Goal: Information Seeking & Learning: Check status

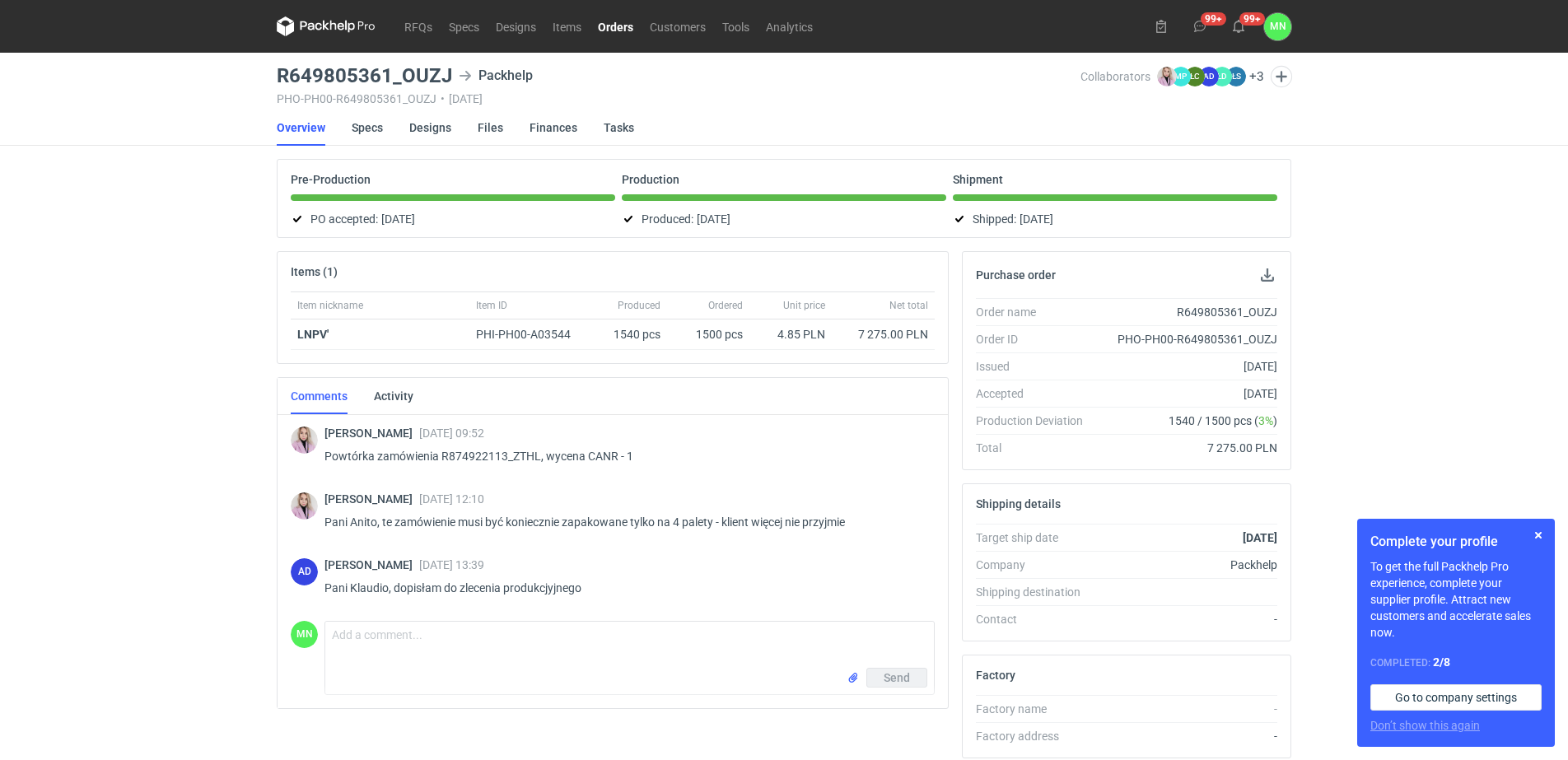
click at [614, 22] on link "Orders" at bounding box center [616, 26] width 52 height 20
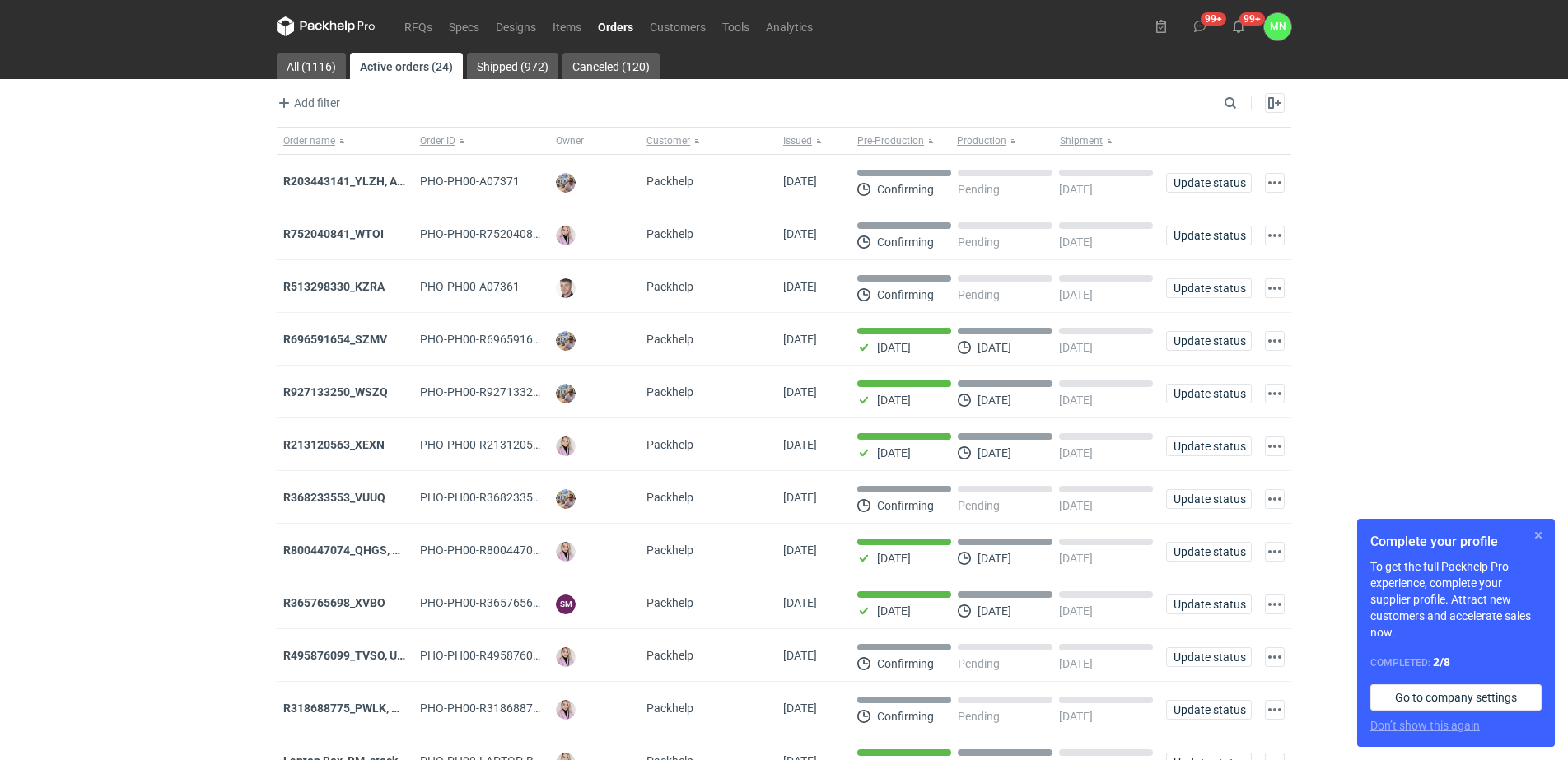
click at [1539, 537] on button "button" at bounding box center [1538, 535] width 20 height 20
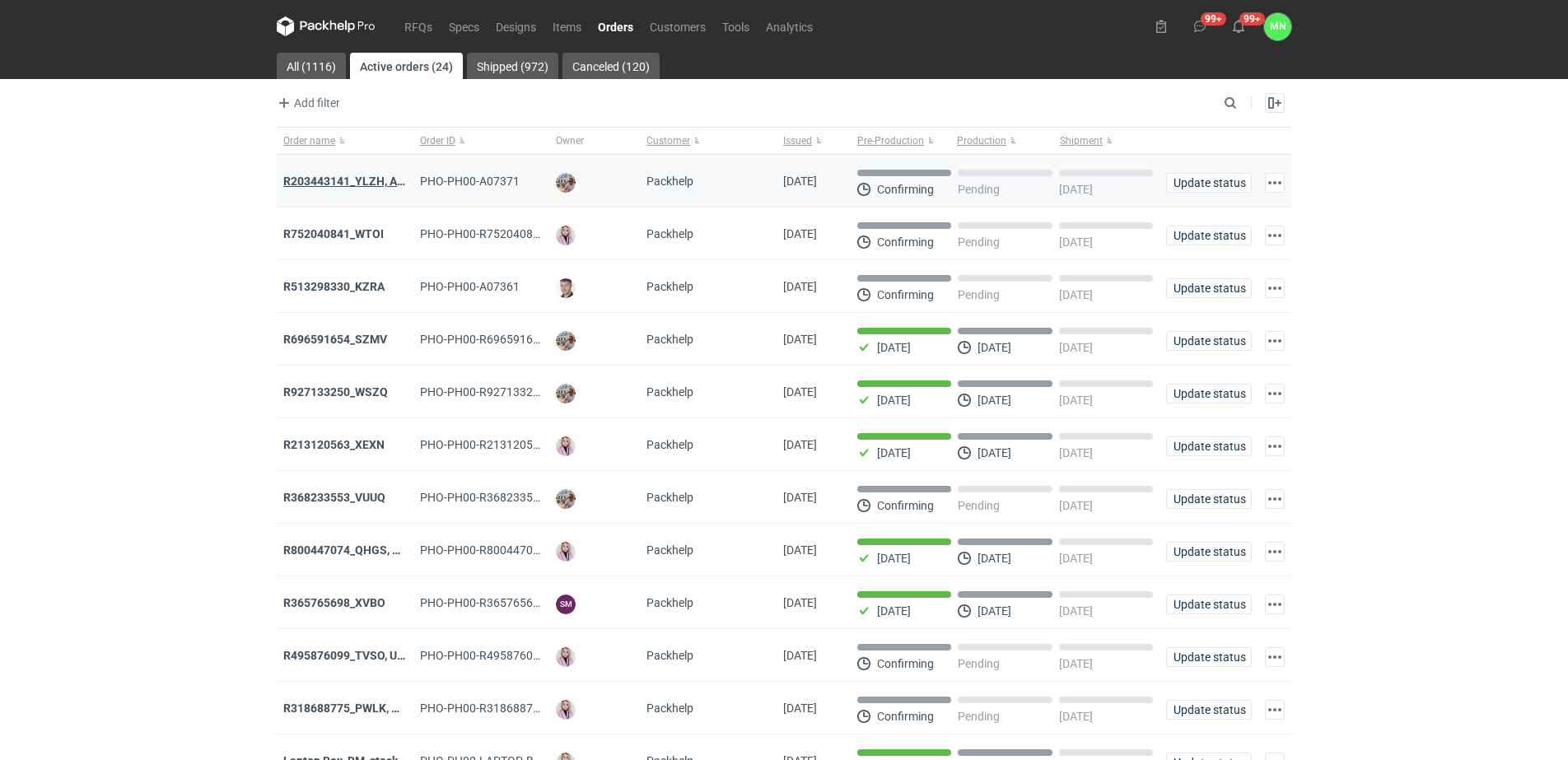
click at [365, 176] on strong "R203443141_YLZH, AHYW" at bounding box center [352, 180] width 139 height 13
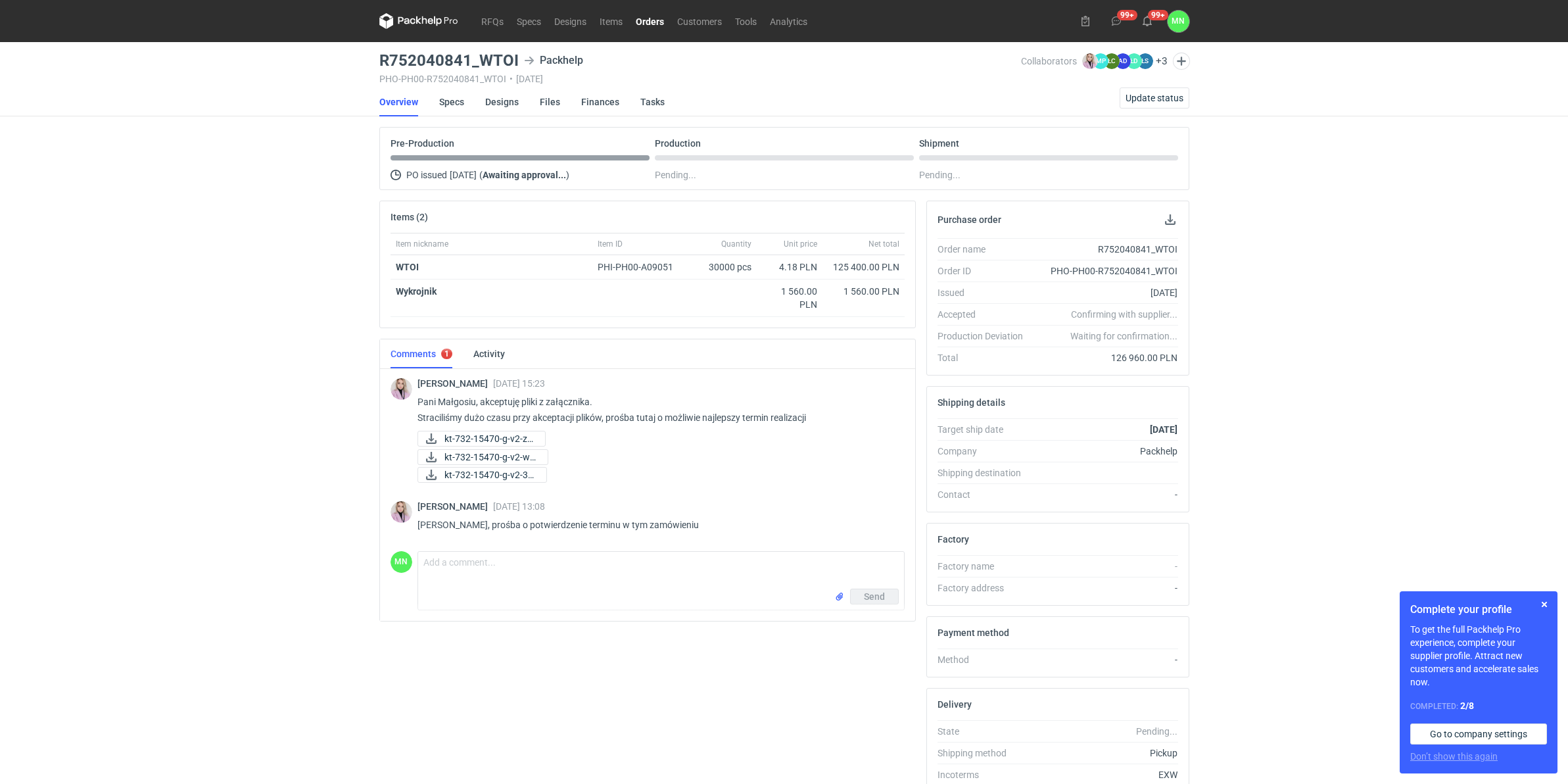
click at [282, 640] on div "RFQs Specs Designs Items Orders Customers Tools Analytics 99+ 99+ MN Małgorzata…" at bounding box center [784, 392] width 1568 height 784
click at [1546, 602] on button "button" at bounding box center [1545, 604] width 16 height 16
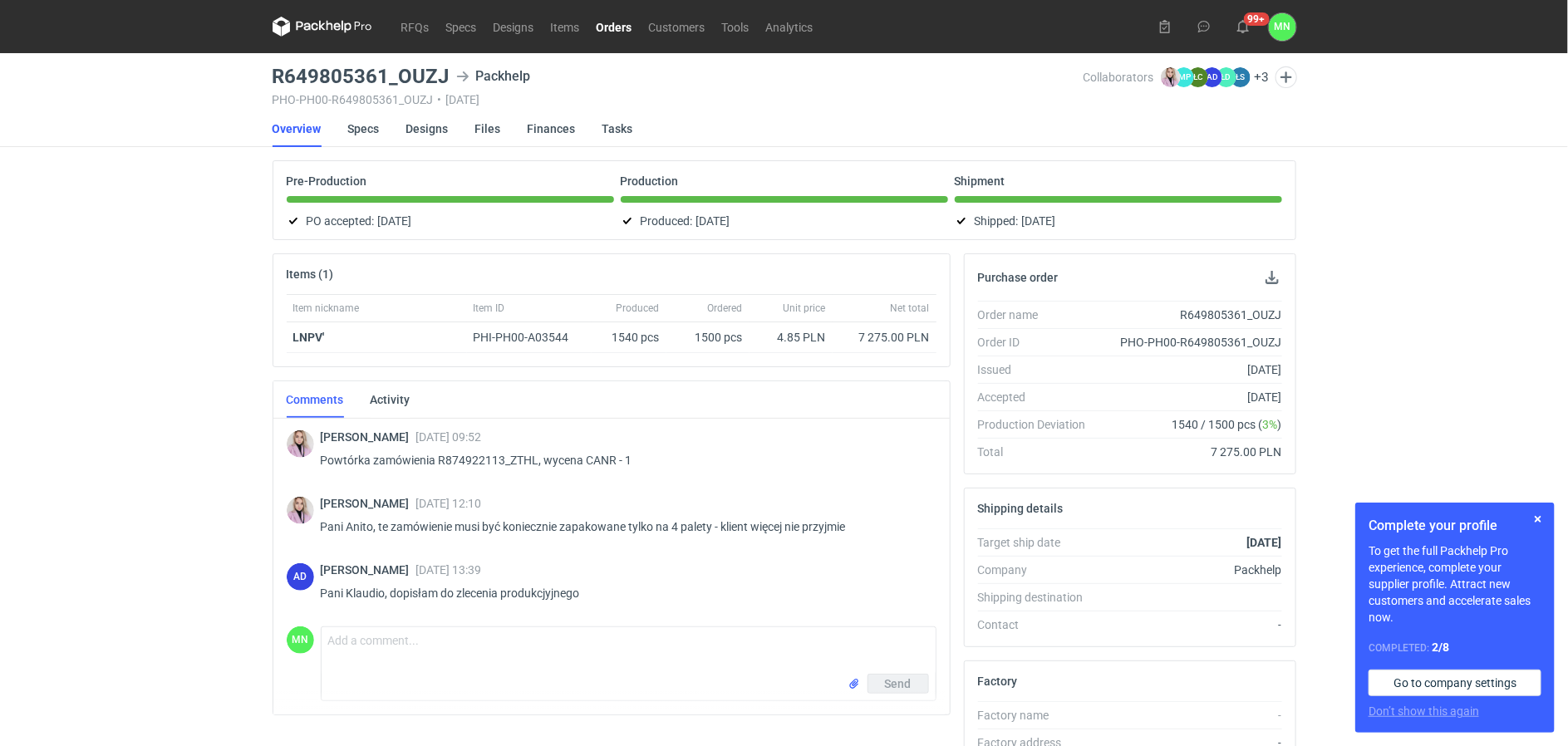
click at [616, 25] on link "Orders" at bounding box center [614, 26] width 52 height 20
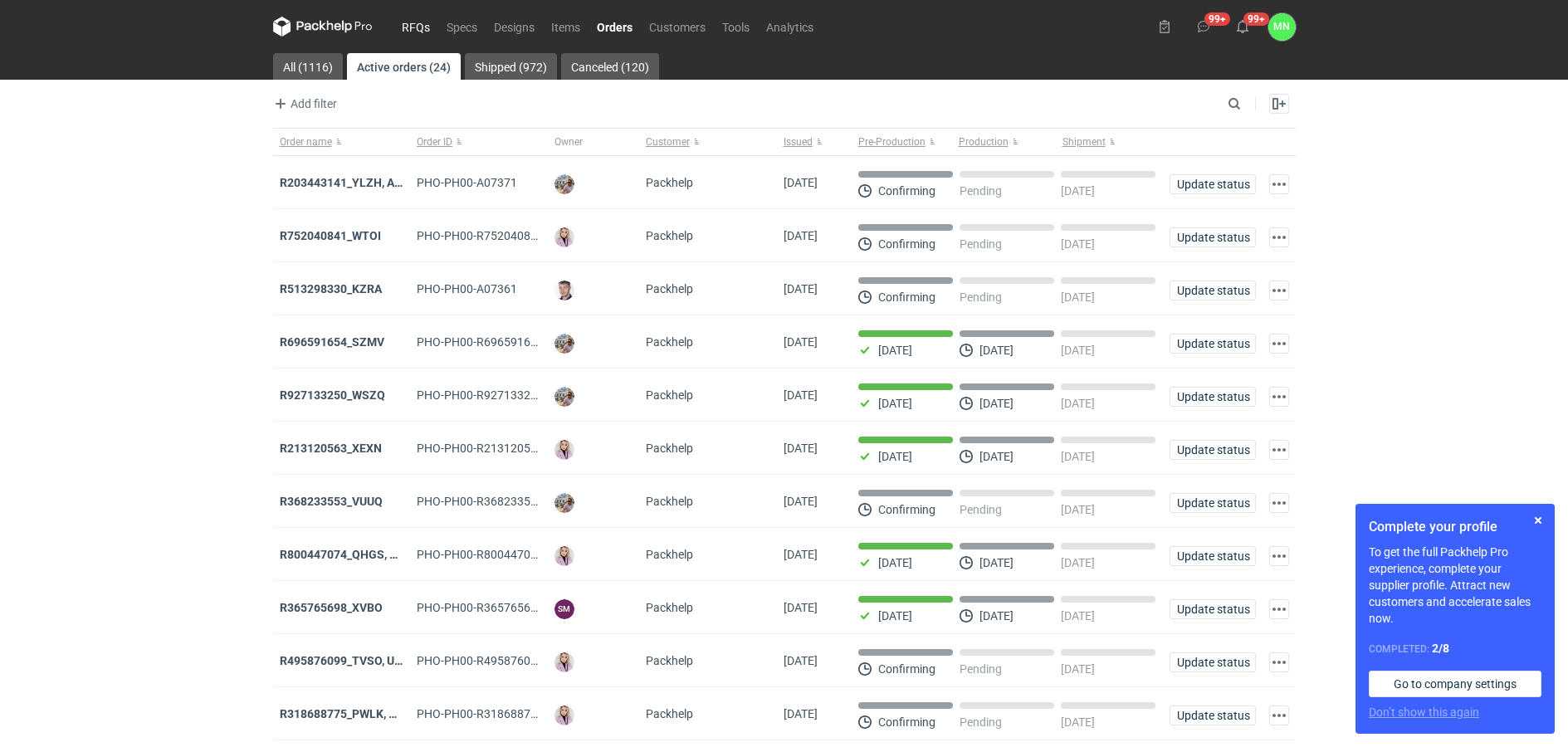
click at [415, 22] on link "RFQs" at bounding box center [416, 26] width 45 height 20
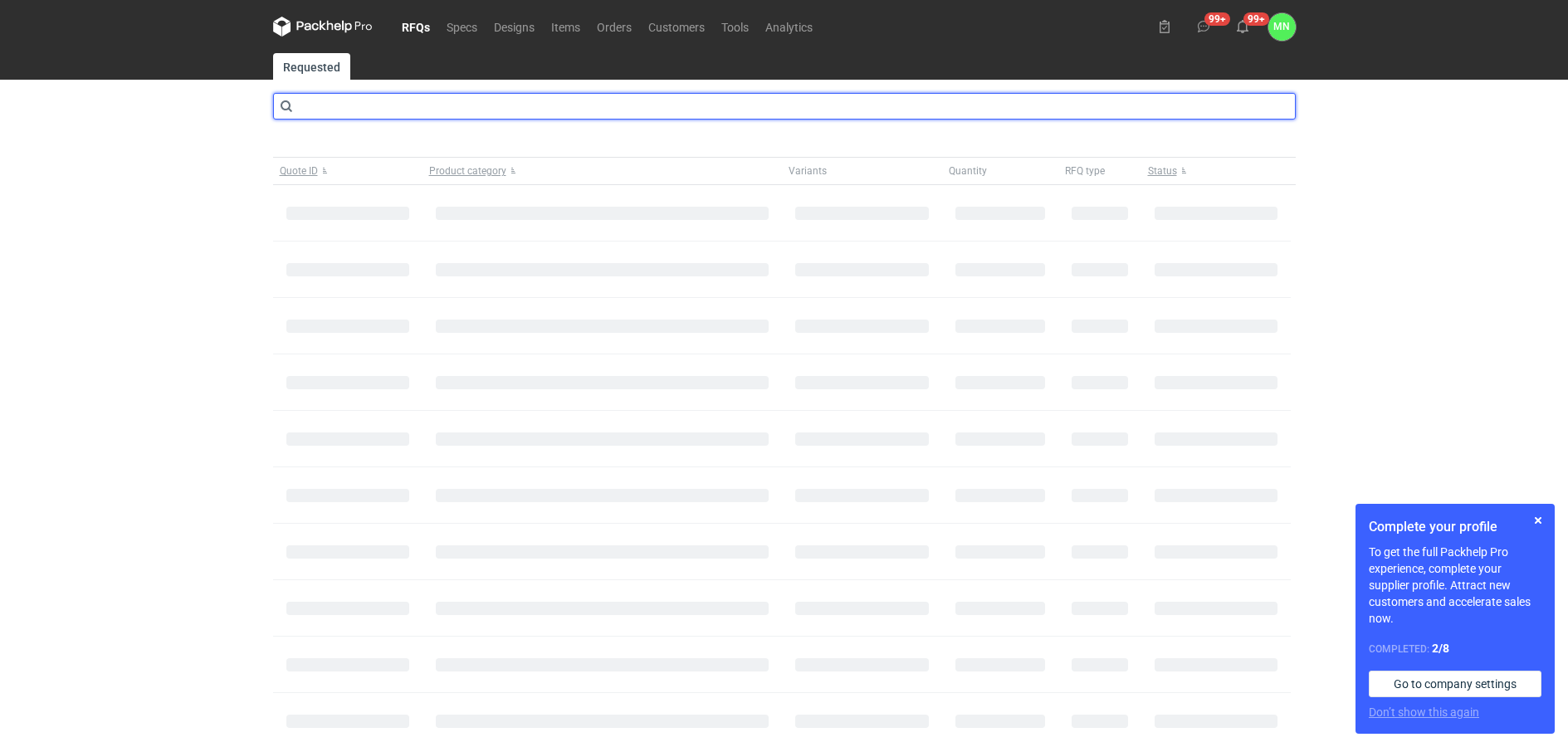
click at [392, 97] on input "text" at bounding box center [784, 106] width 1022 height 27
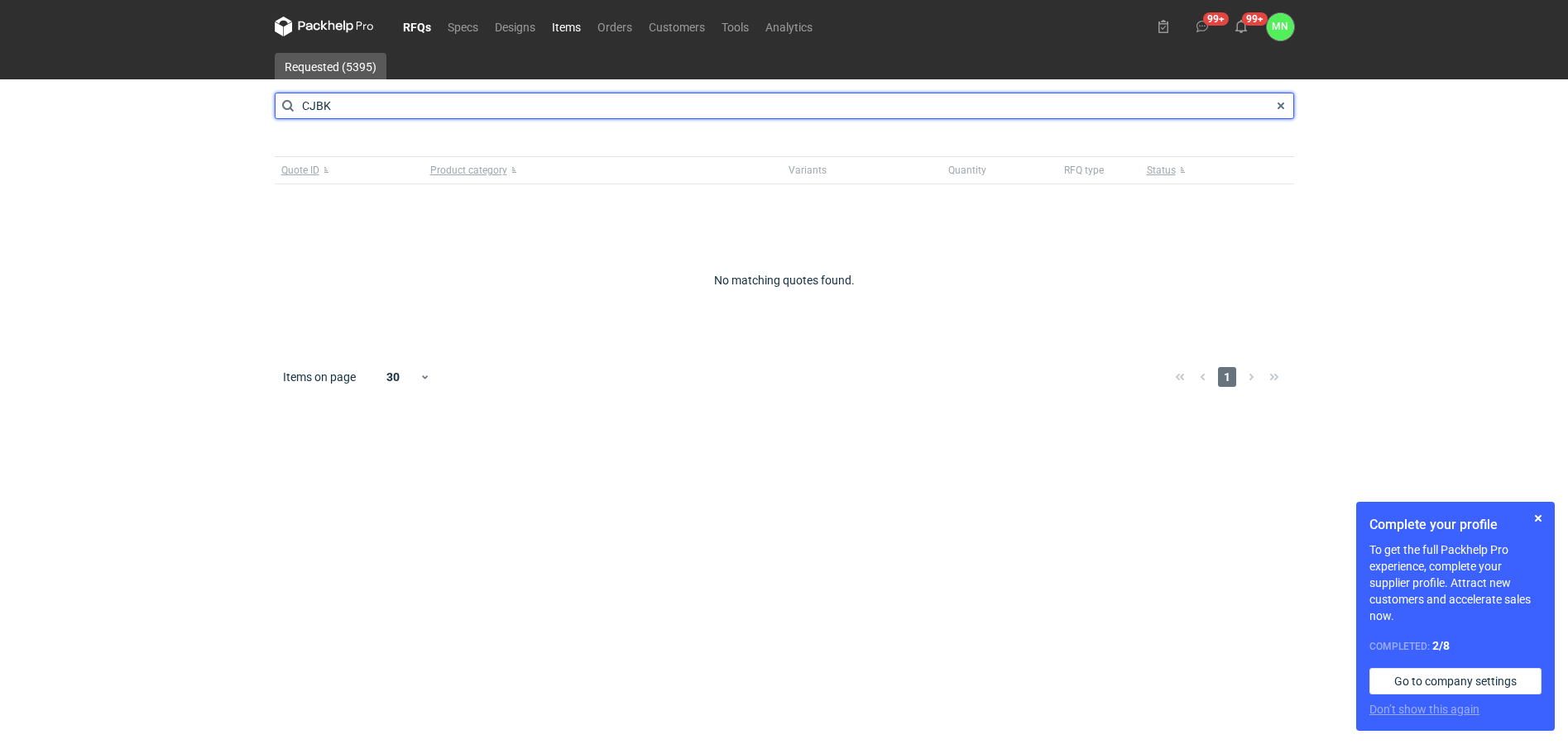
type input "CJBK"
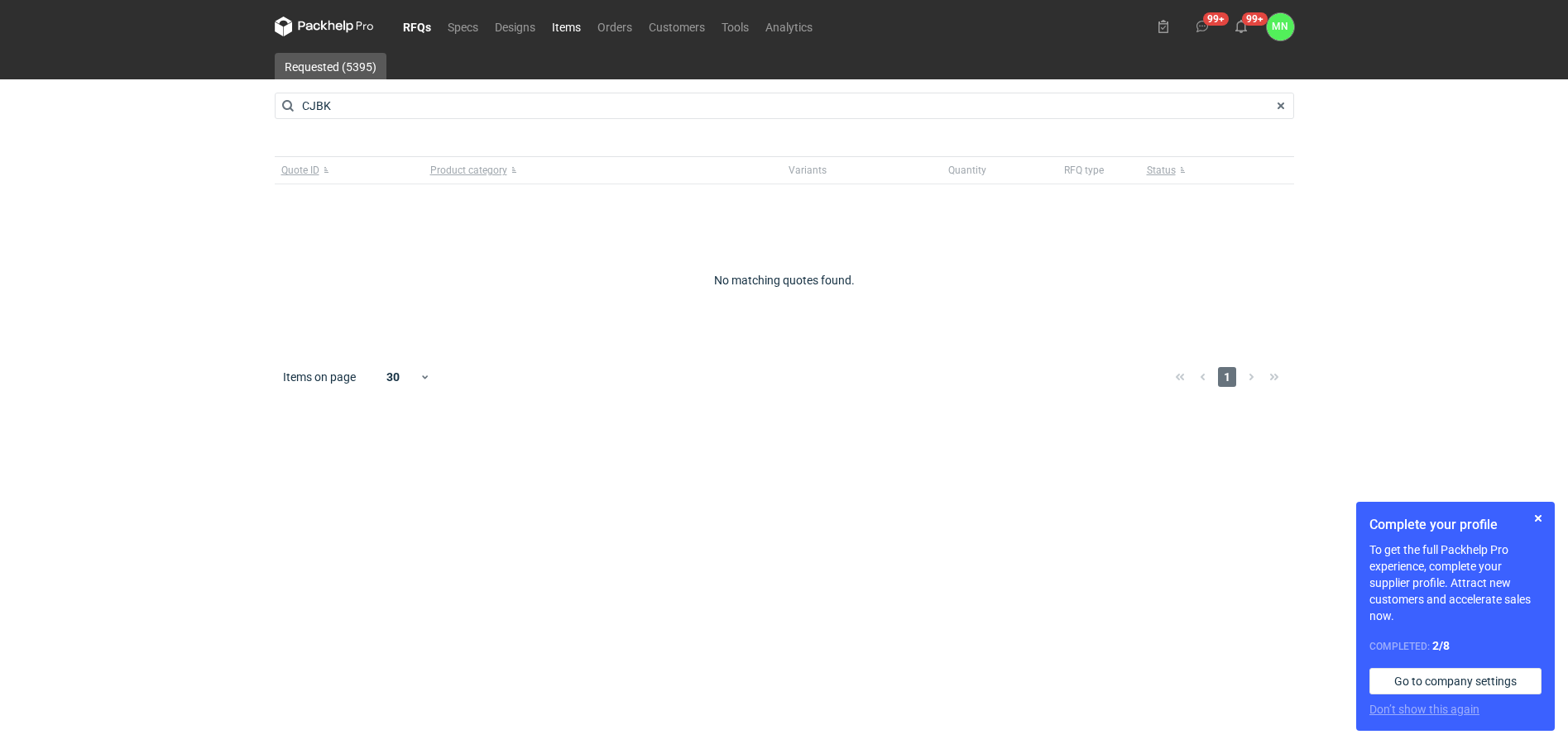
click at [573, 29] on link "Items" at bounding box center [566, 26] width 46 height 20
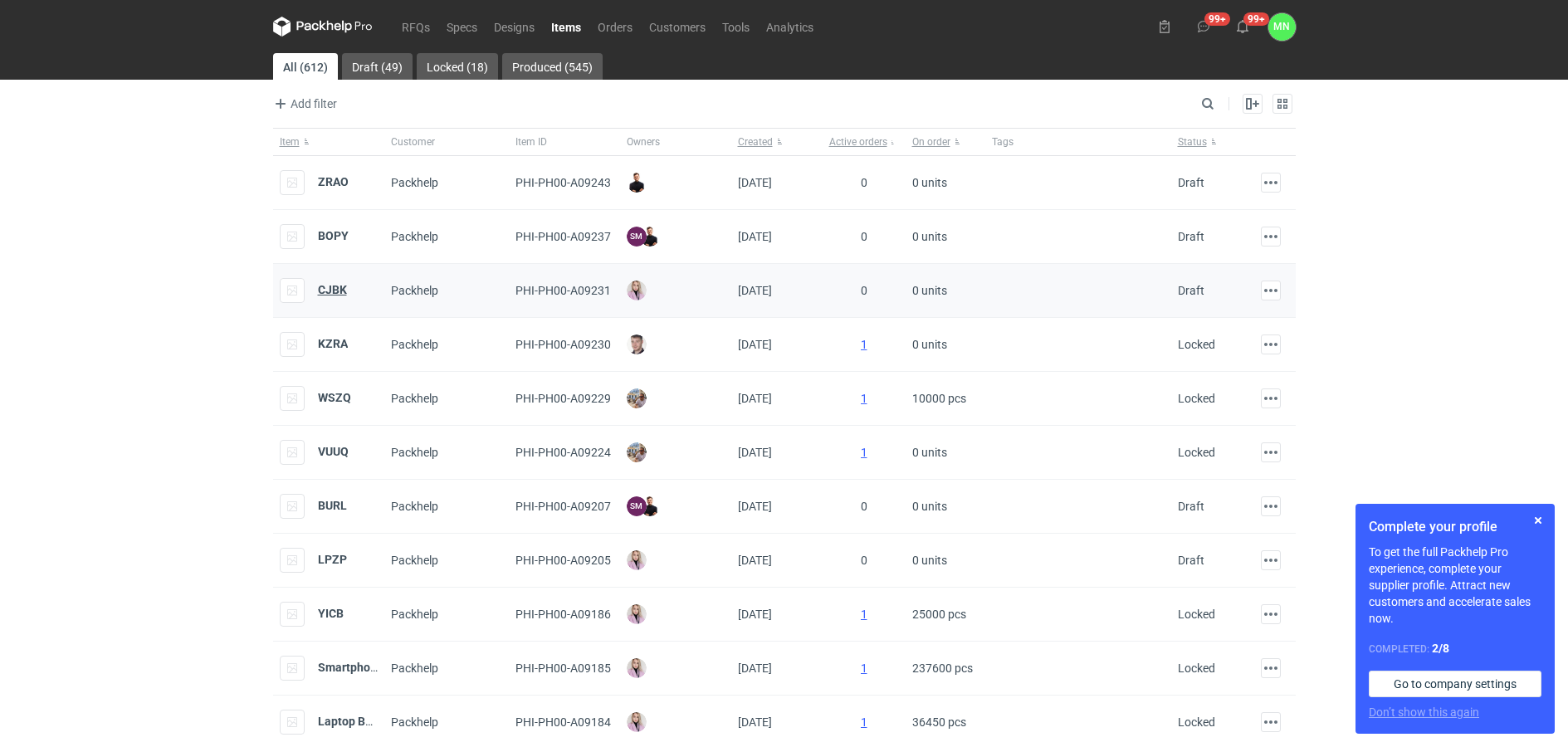
click at [333, 284] on strong "CJBK" at bounding box center [332, 290] width 29 height 13
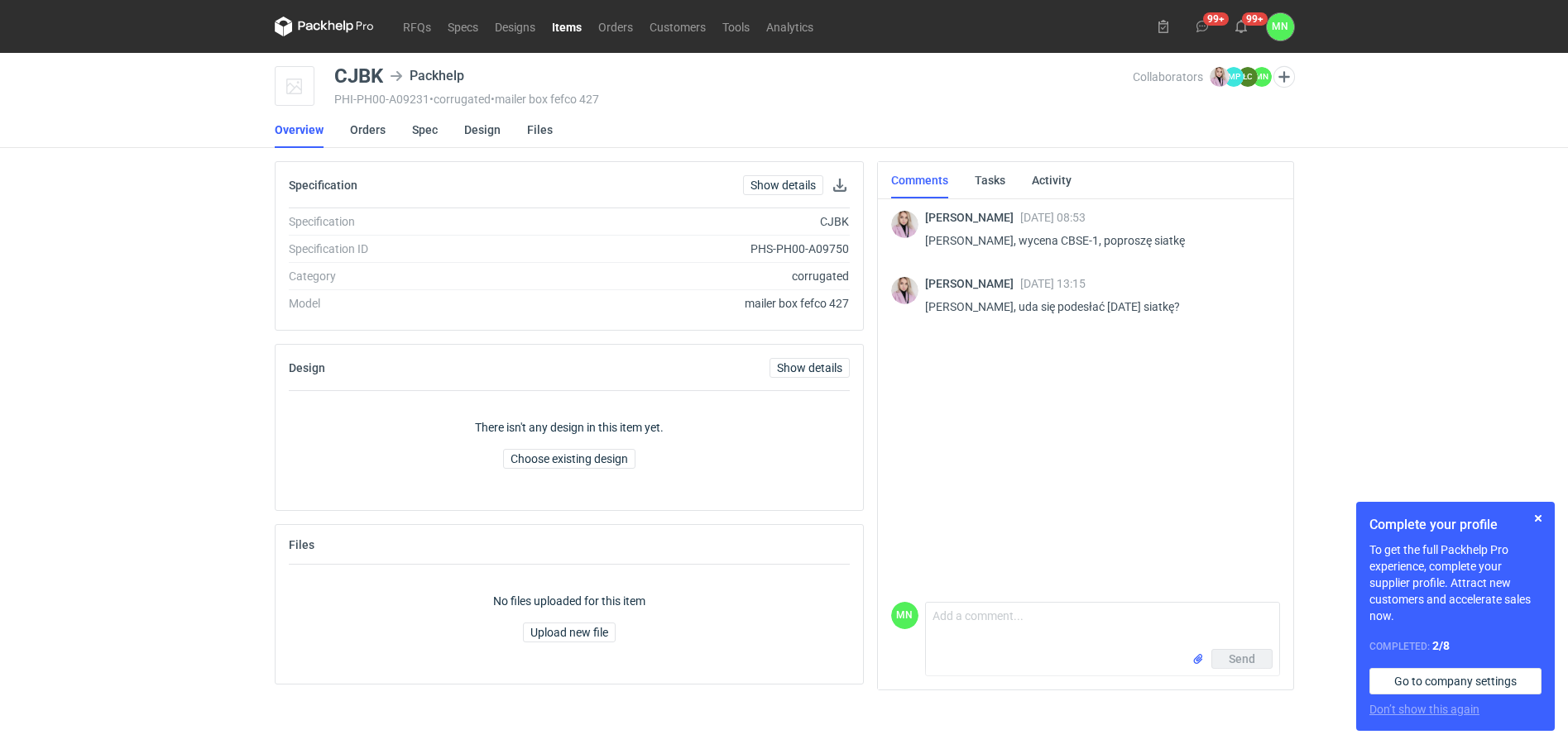
click at [1059, 240] on p "Pani Małgosiu, wycena CBSE-1, poproszę siatkę" at bounding box center [1096, 240] width 341 height 20
copy p "CBSE"
click at [431, 122] on link "Spec" at bounding box center [425, 130] width 26 height 36
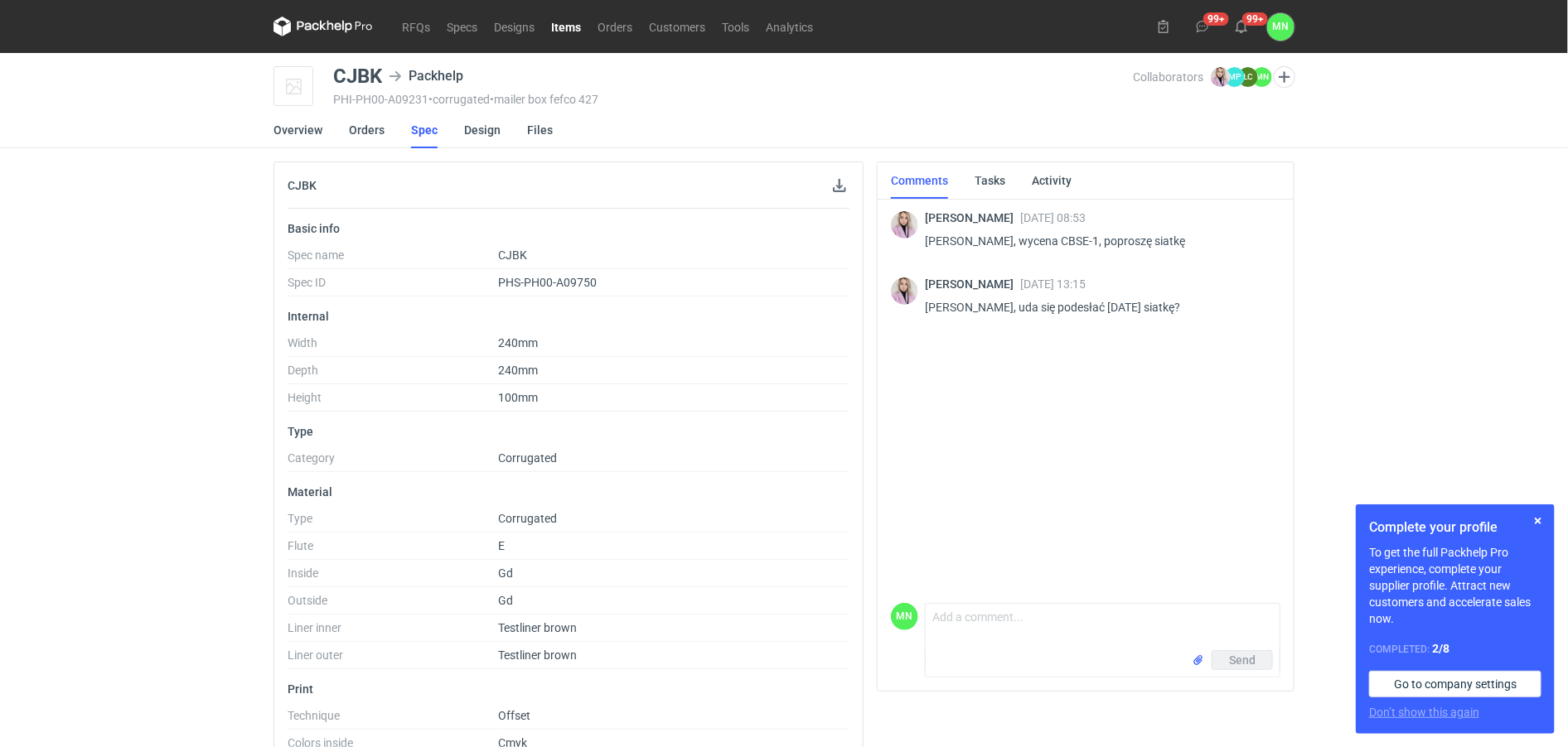
click at [346, 75] on div "CJBK" at bounding box center [358, 75] width 49 height 20
copy div "CJBK"
click at [358, 81] on div "CJBK" at bounding box center [358, 75] width 49 height 20
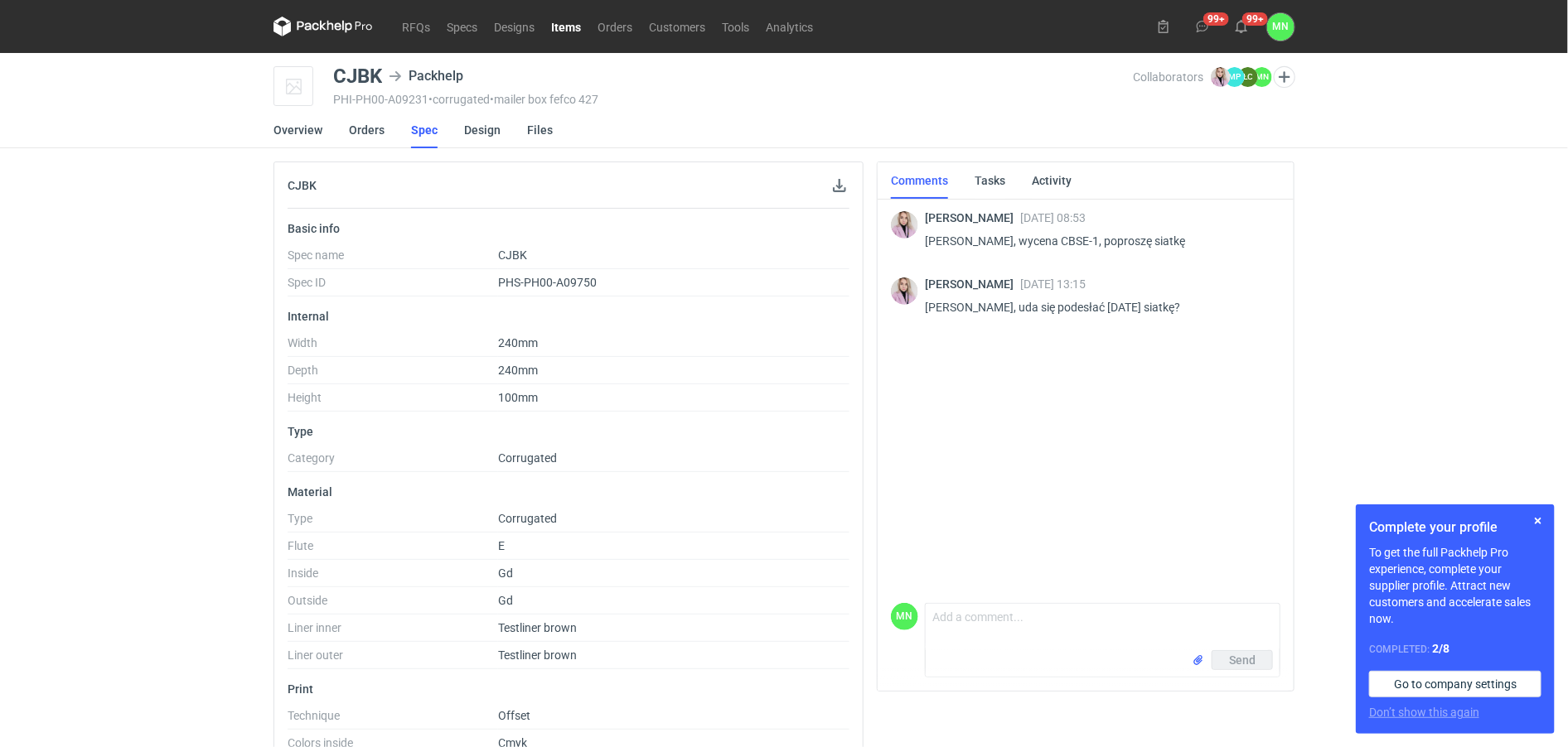
click at [1045, 657] on div "Send" at bounding box center [1103, 664] width 354 height 27
click at [979, 635] on textarea "Comment message" at bounding box center [1103, 626] width 354 height 46
type textarea "Pani Klaudio, niestety dzisiaj nie ma szans, czekam w kolejce w dziale projekto…"
click at [561, 28] on link "Items" at bounding box center [565, 26] width 46 height 20
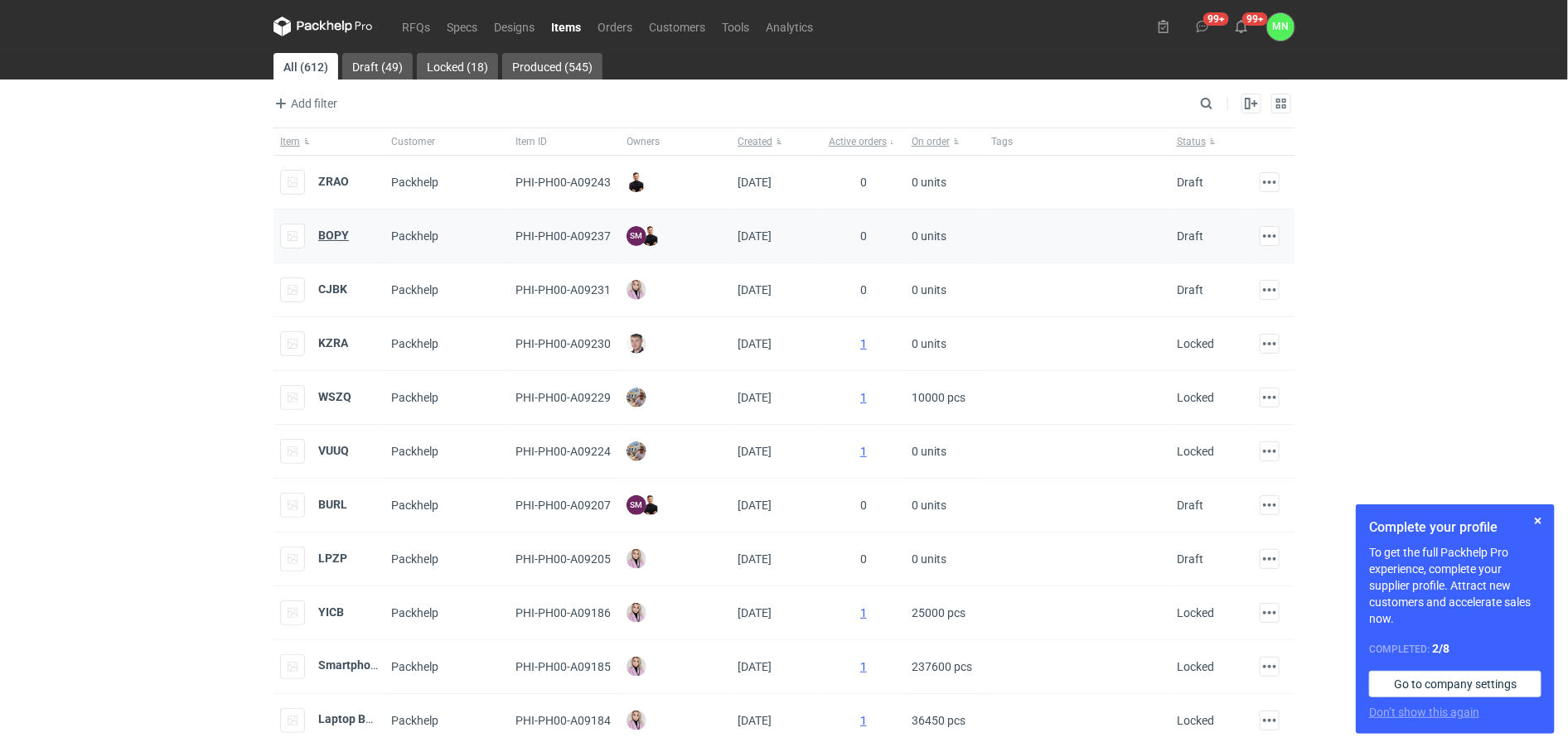
click at [319, 237] on strong "BOPY" at bounding box center [333, 235] width 30 height 13
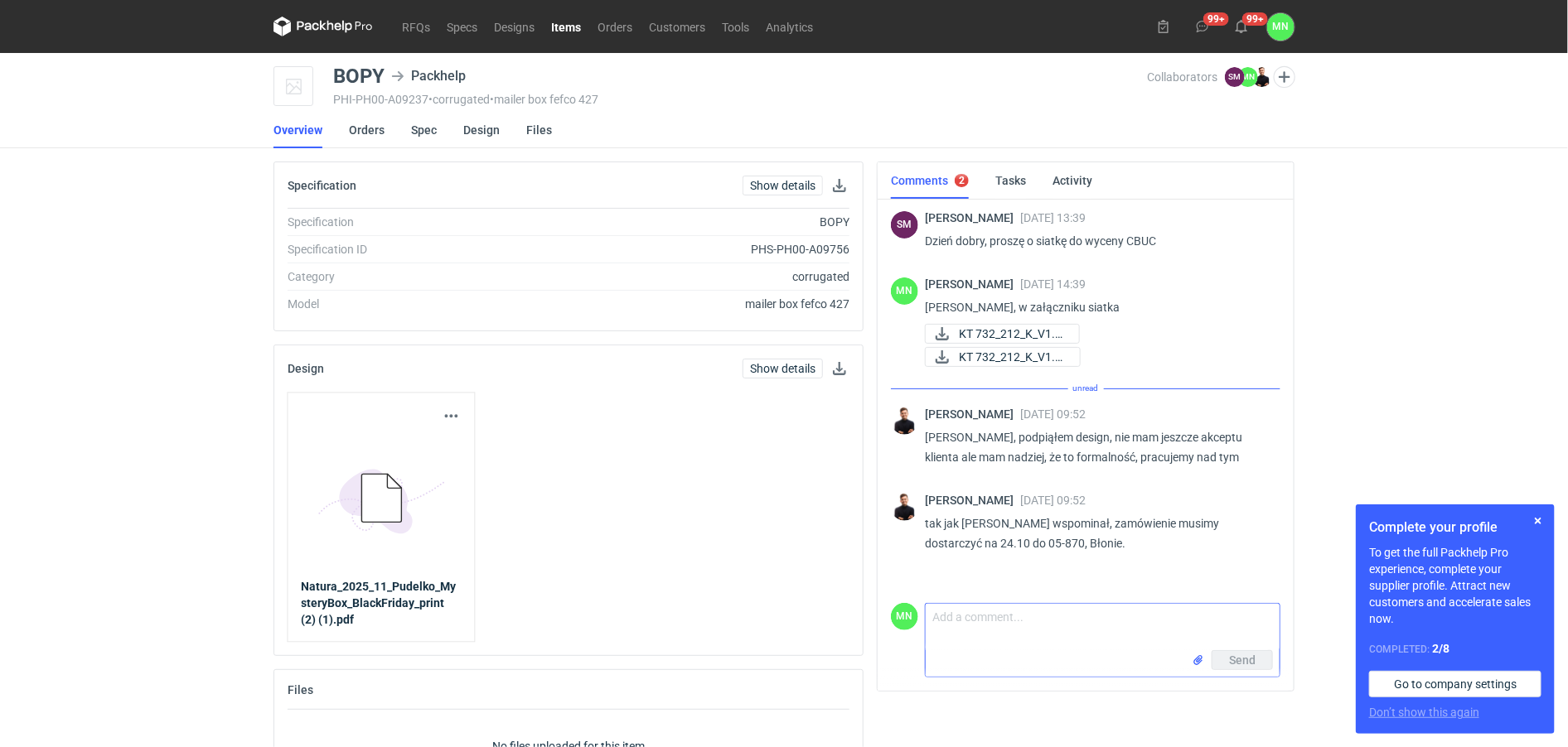
click at [1004, 613] on textarea "Comment message" at bounding box center [1103, 626] width 354 height 46
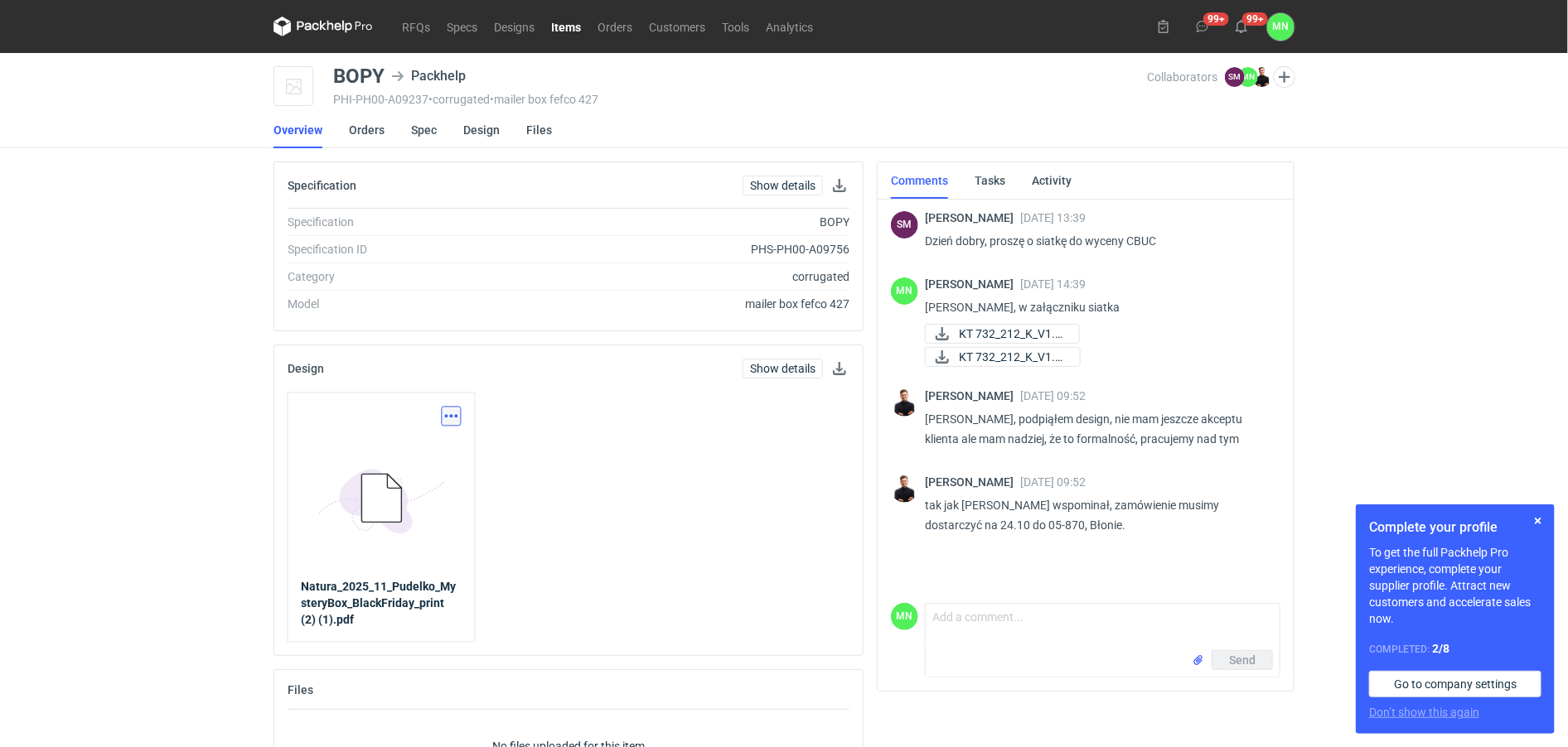
click at [448, 419] on button "button" at bounding box center [451, 416] width 20 height 20
click at [431, 453] on link "Download design part" at bounding box center [379, 453] width 153 height 27
drag, startPoint x: 425, startPoint y: 131, endPoint x: 452, endPoint y: 154, distance: 35.5
click at [425, 131] on link "Spec" at bounding box center [424, 130] width 26 height 36
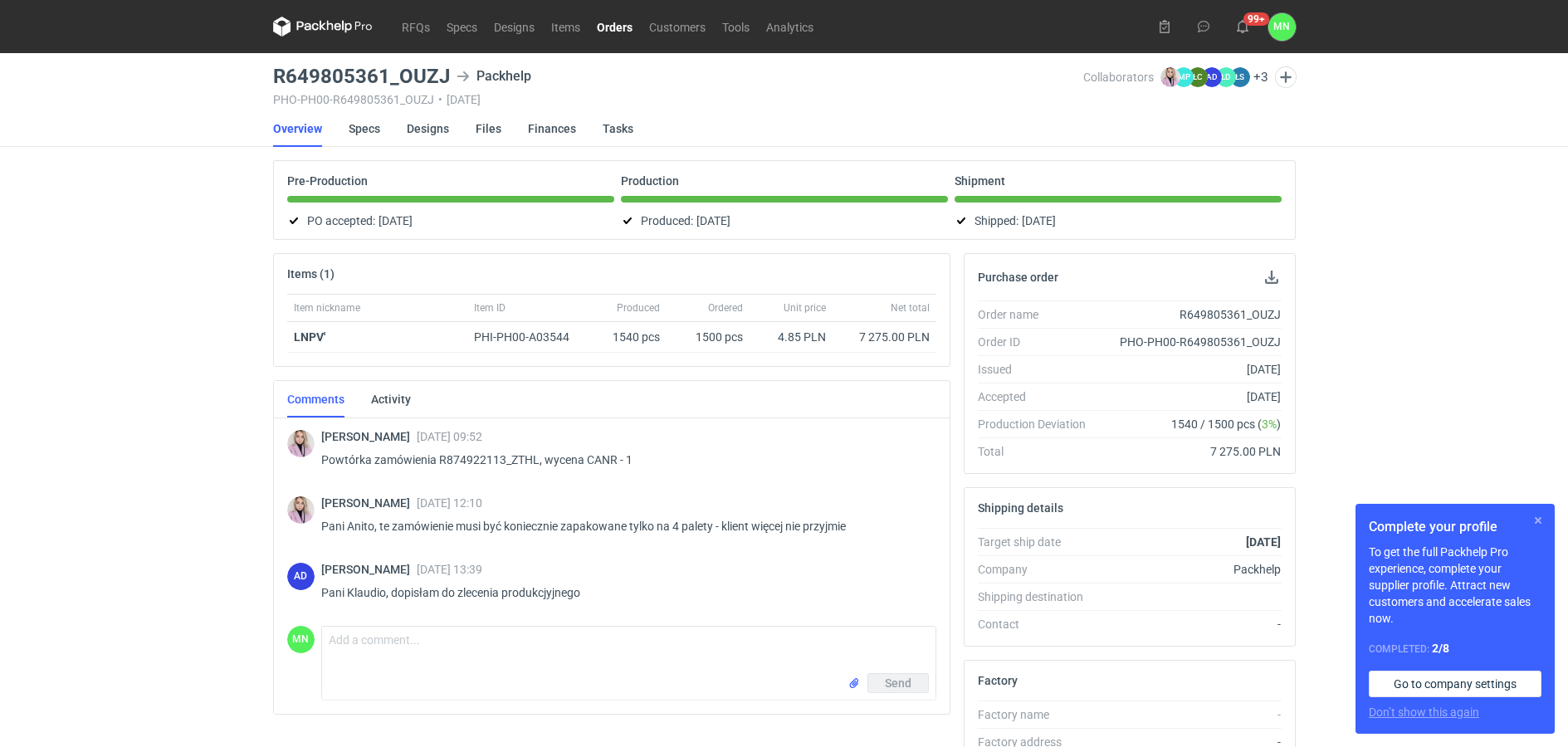
click at [1535, 517] on button "button" at bounding box center [1538, 520] width 20 height 20
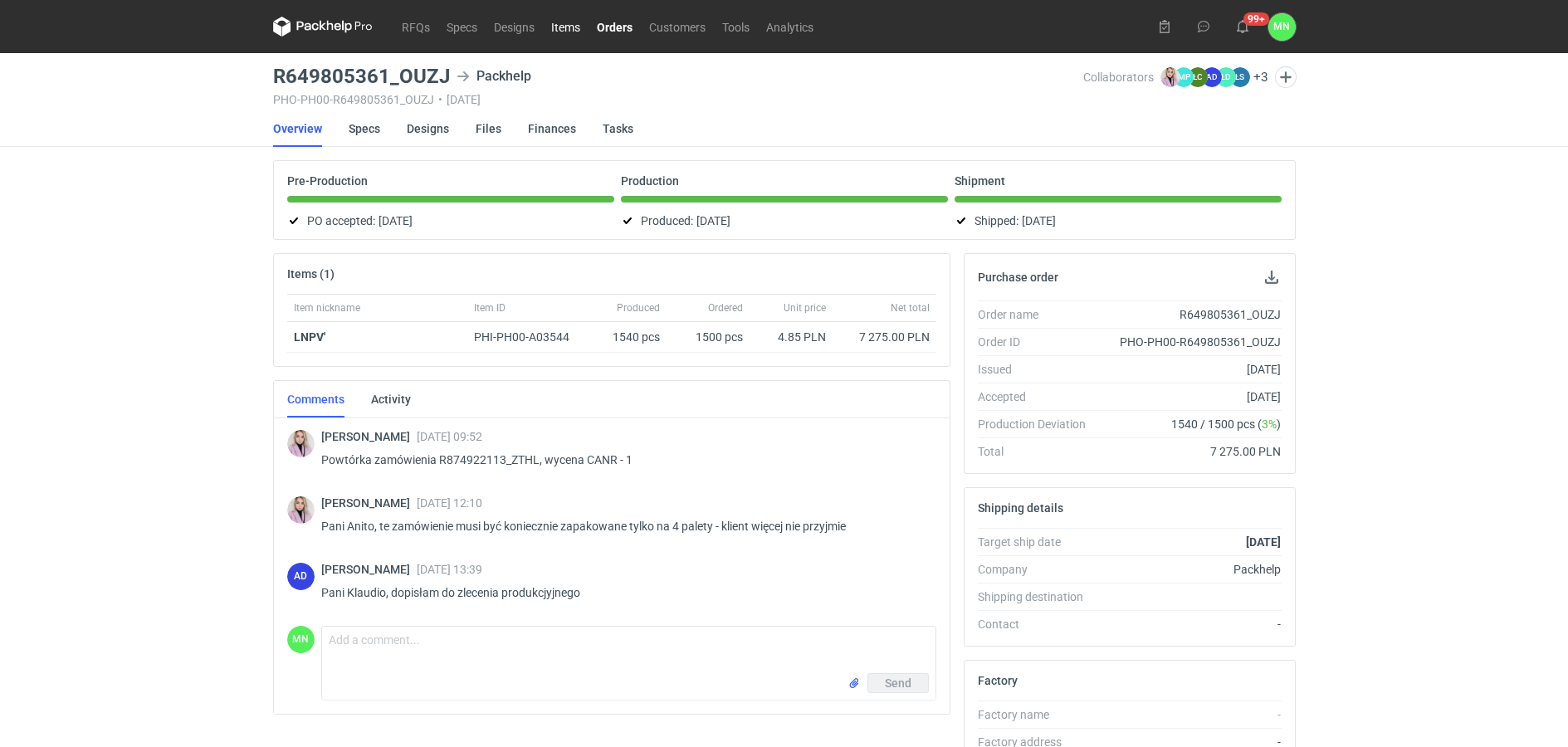
click at [555, 24] on link "Items" at bounding box center [565, 26] width 46 height 20
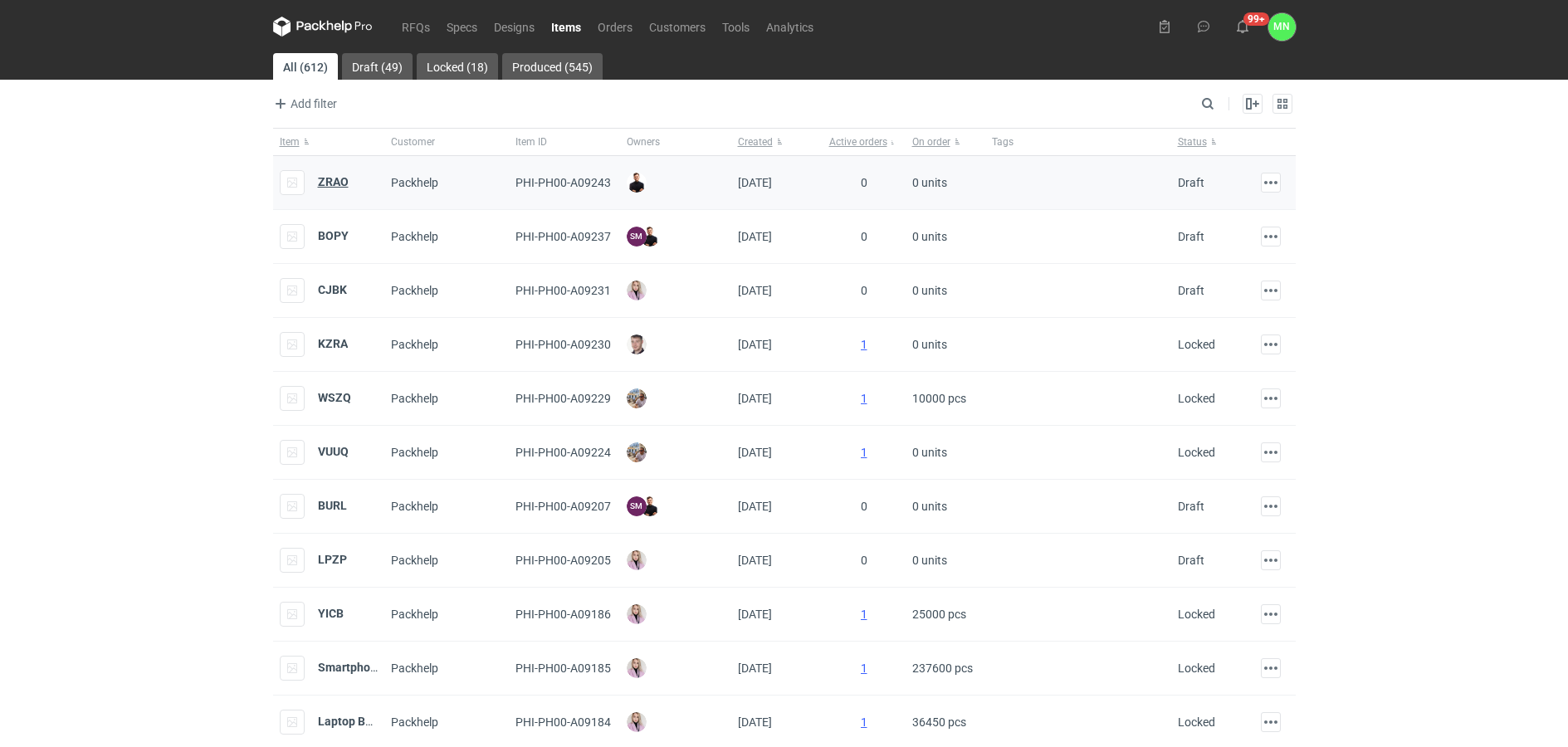
click at [334, 181] on strong "ZRAO" at bounding box center [333, 181] width 30 height 13
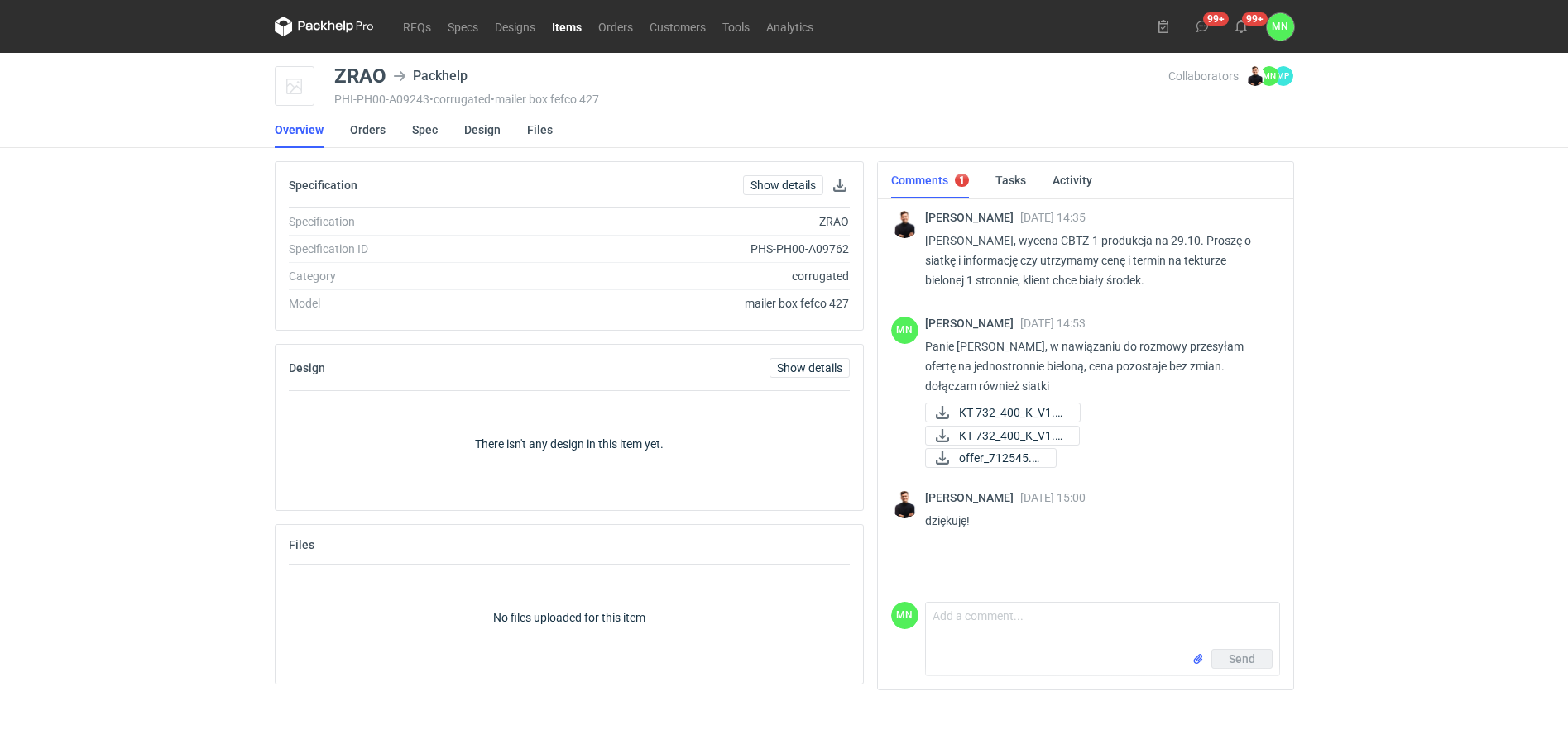
click at [556, 26] on link "Items" at bounding box center [566, 26] width 46 height 20
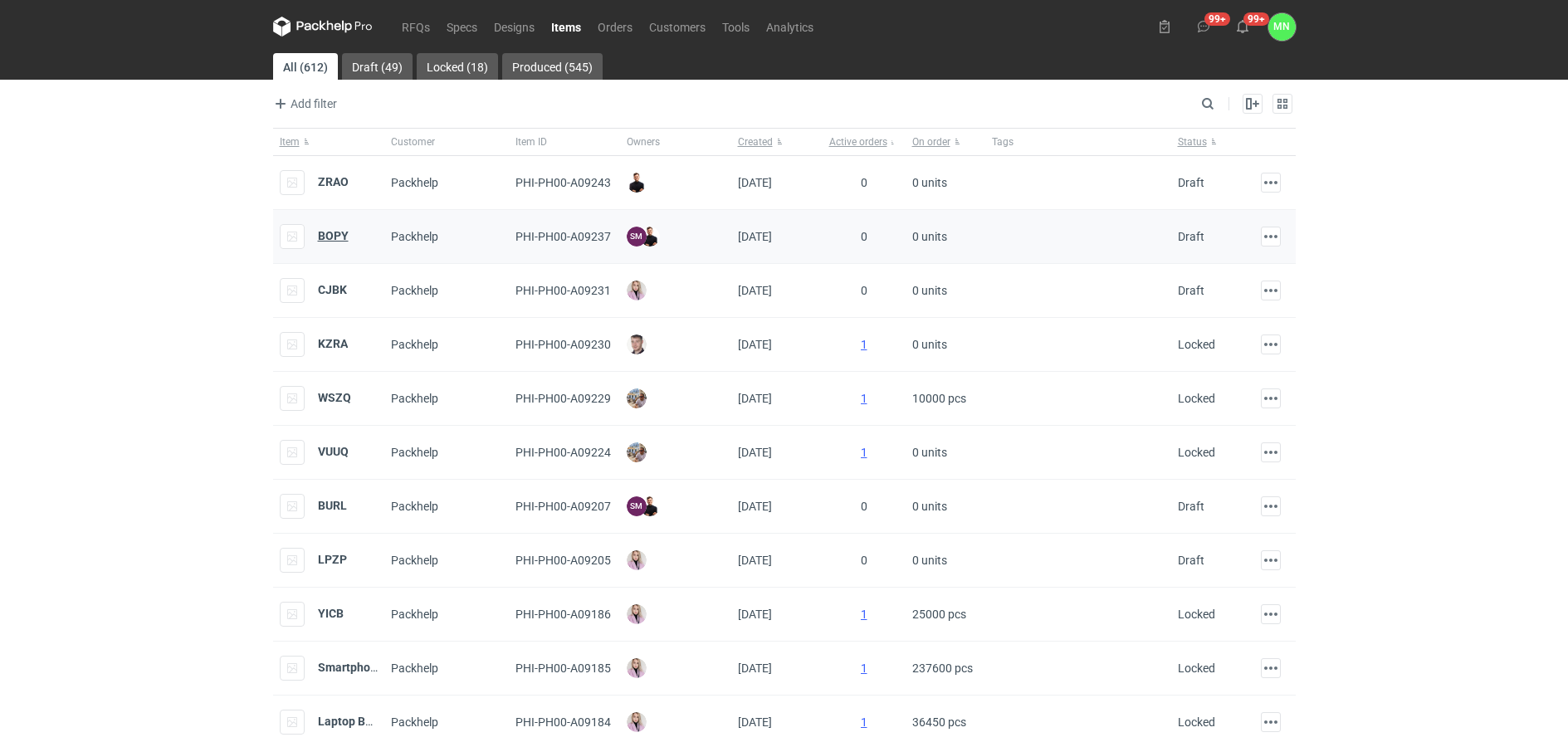
click at [332, 236] on strong "BOPY" at bounding box center [333, 236] width 30 height 13
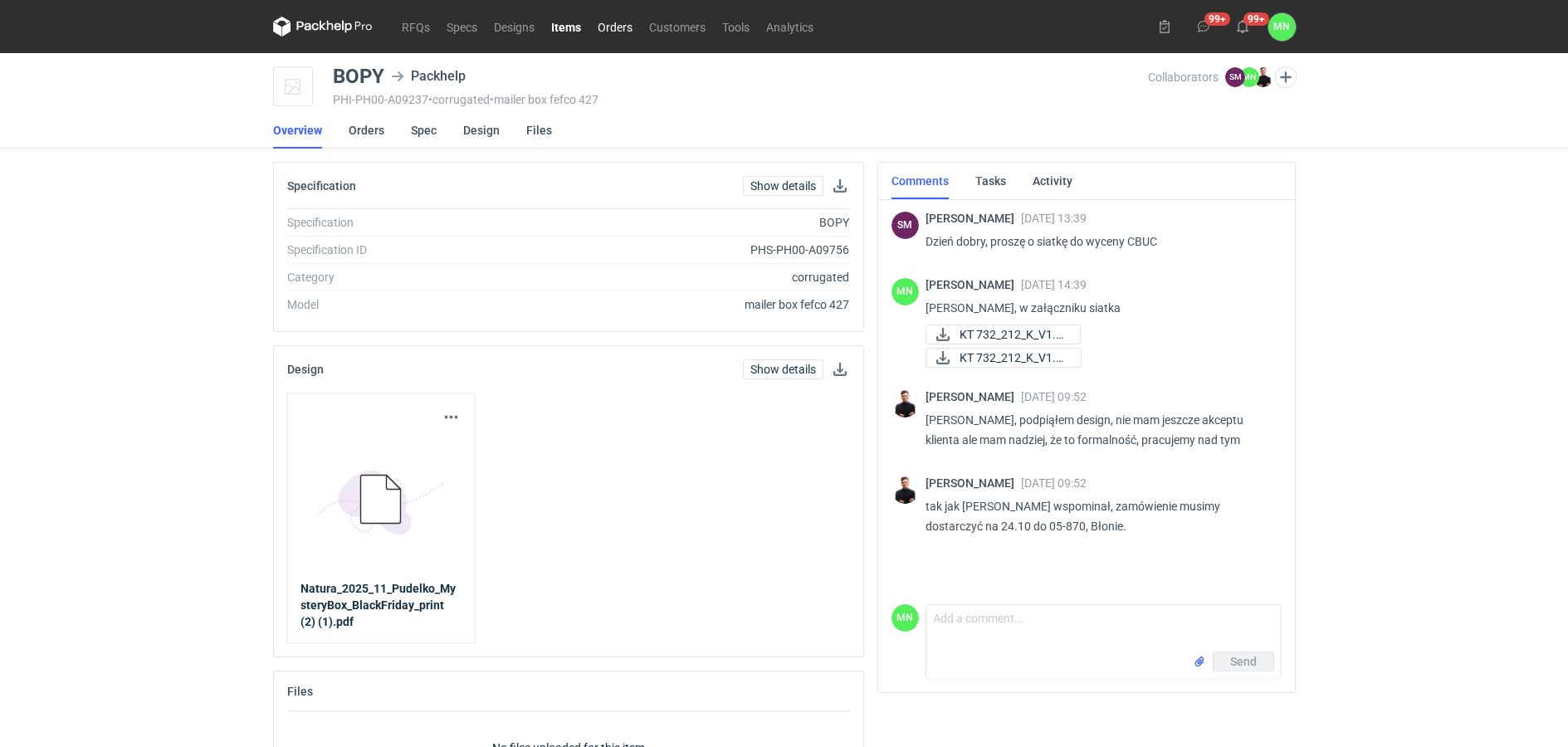
click at [602, 30] on link "Orders" at bounding box center [615, 26] width 51 height 20
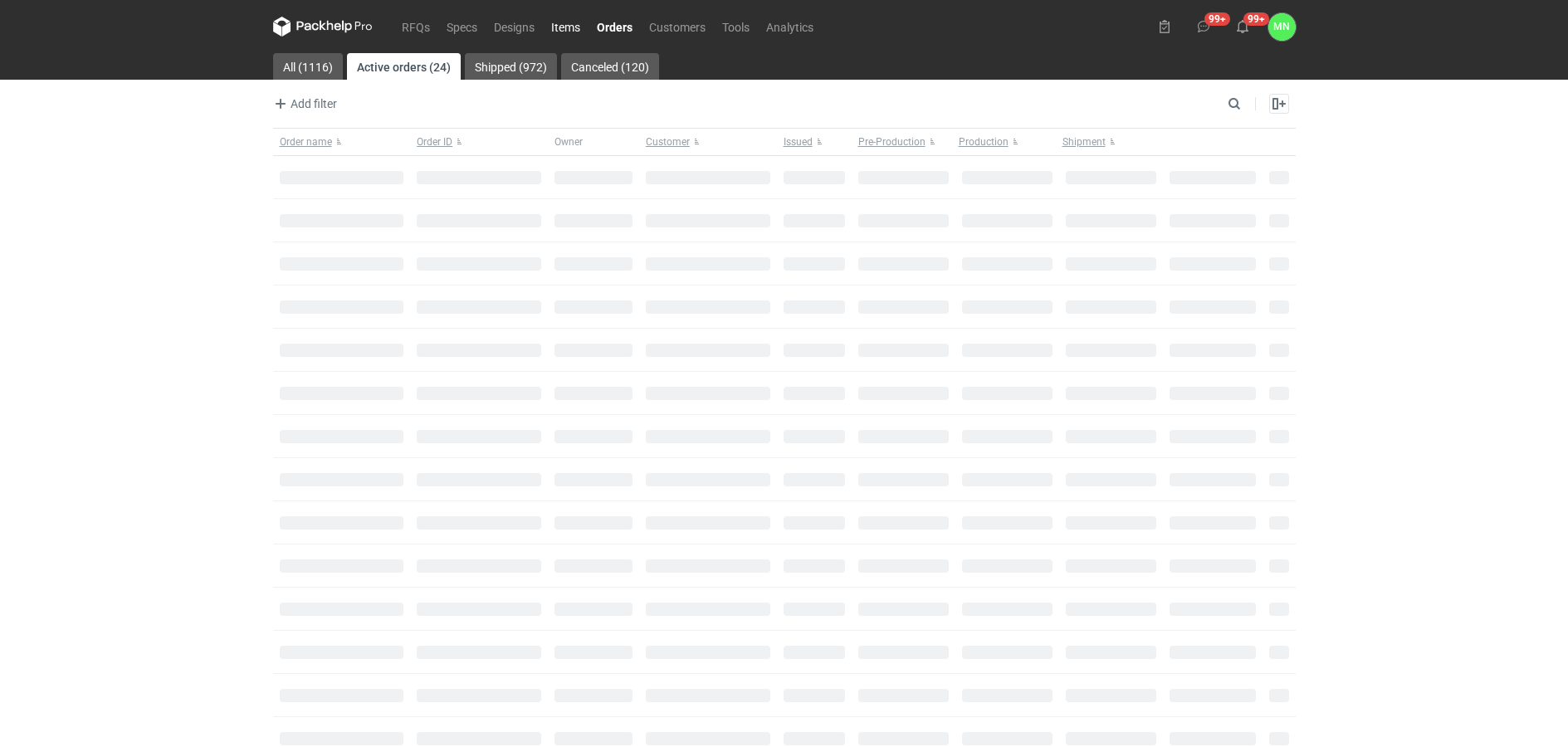
click at [569, 26] on link "Items" at bounding box center [565, 26] width 46 height 20
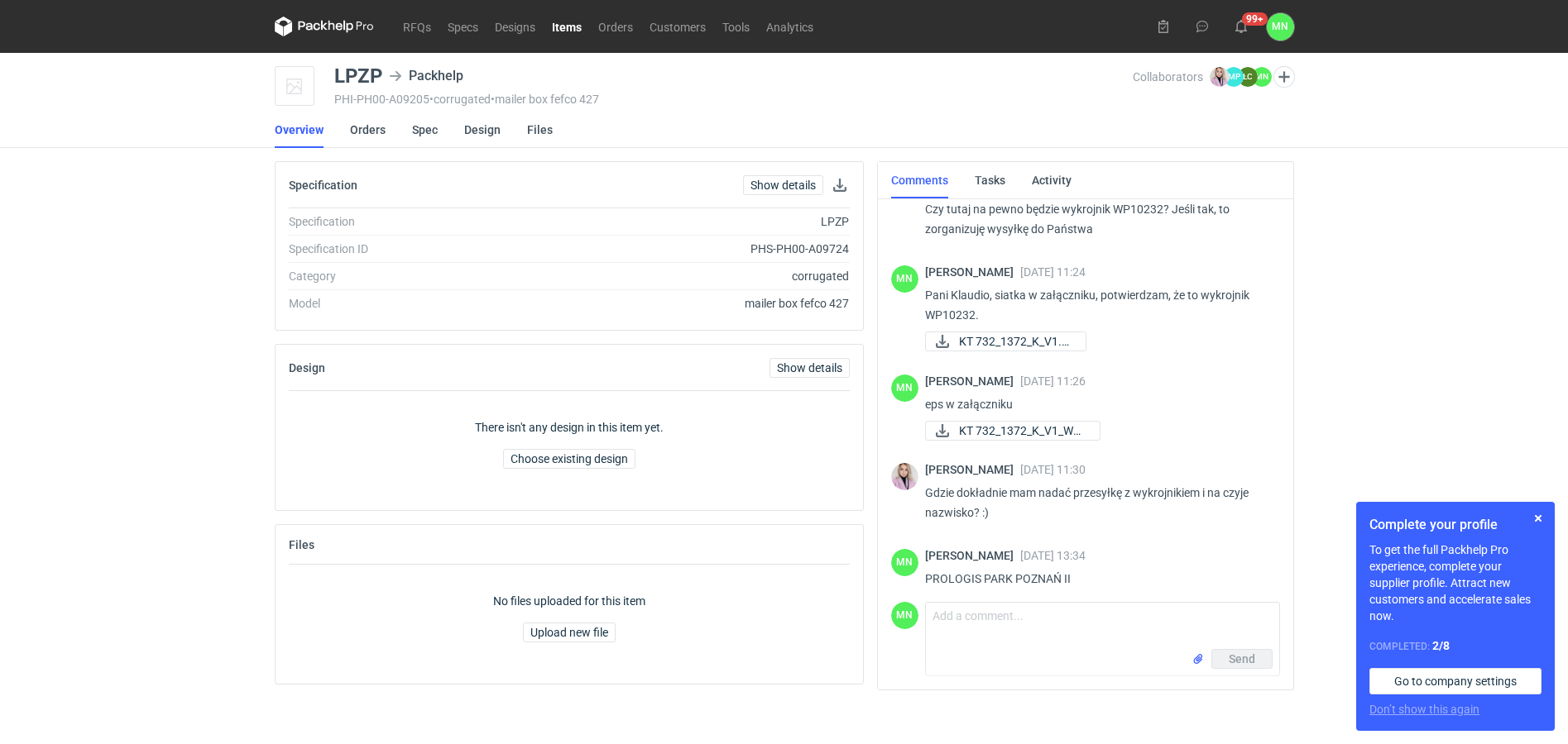
scroll to position [128, 0]
